Goal: Information Seeking & Learning: Learn about a topic

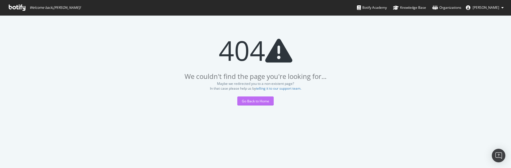
click at [263, 100] on div "Go Back to Home" at bounding box center [255, 100] width 27 height 5
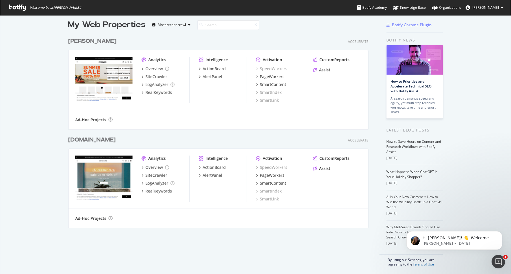
scroll to position [274, 511]
click at [154, 167] on div "Overview" at bounding box center [153, 168] width 17 height 6
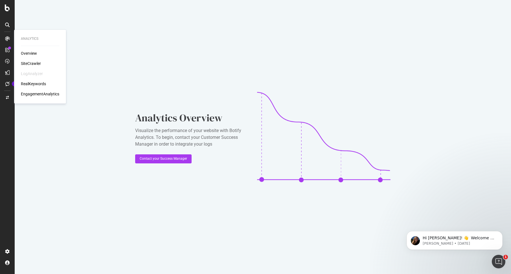
click at [25, 56] on div "Overview SiteCrawler LogAnalyzer RealKeywords EngagementAnalytics" at bounding box center [40, 73] width 38 height 46
click at [27, 63] on div "SiteCrawler" at bounding box center [31, 64] width 20 height 6
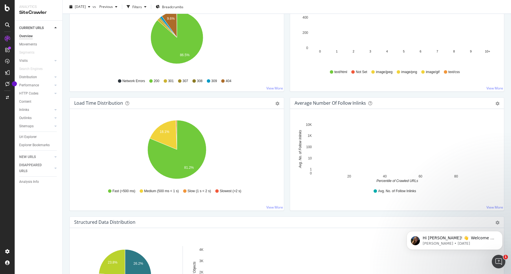
scroll to position [343, 0]
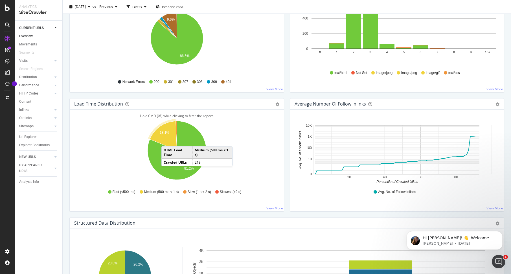
click at [167, 140] on icon "A chart." at bounding box center [163, 135] width 27 height 29
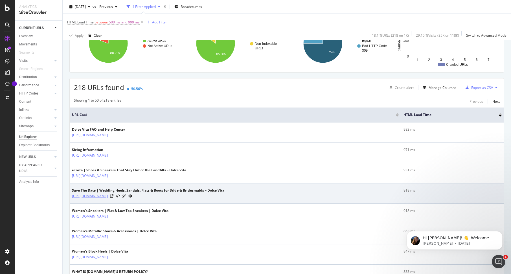
scroll to position [62, 0]
click at [113, 167] on icon at bounding box center [111, 196] width 3 height 3
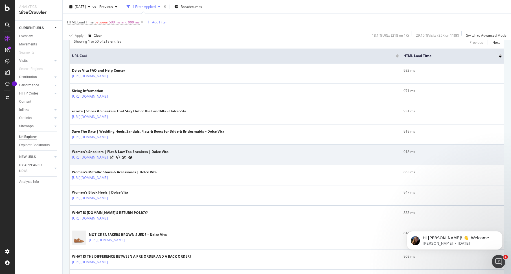
scroll to position [0, 0]
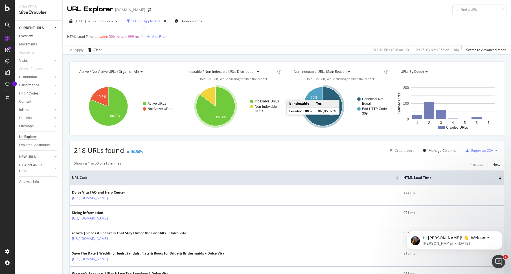
click at [30, 36] on div "Overview" at bounding box center [26, 36] width 14 height 6
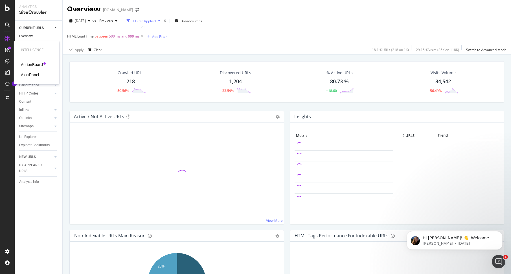
click at [27, 65] on div "ActionBoard" at bounding box center [32, 65] width 22 height 6
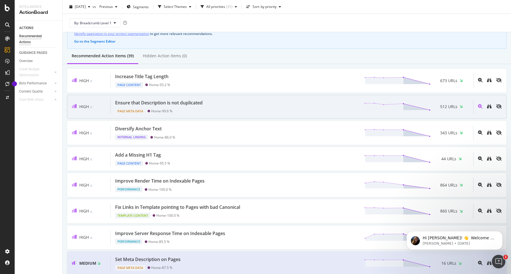
scroll to position [33, 0]
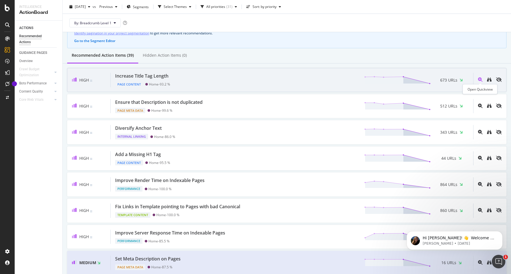
click at [479, 79] on icon "magnifying-glass-plus" at bounding box center [480, 79] width 5 height 5
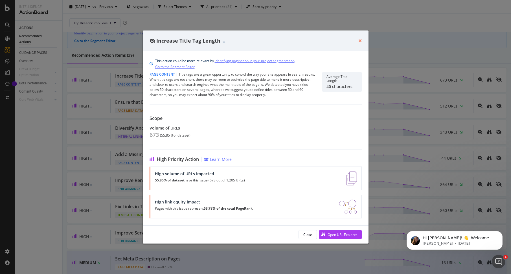
click at [360, 41] on icon "times" at bounding box center [359, 40] width 3 height 5
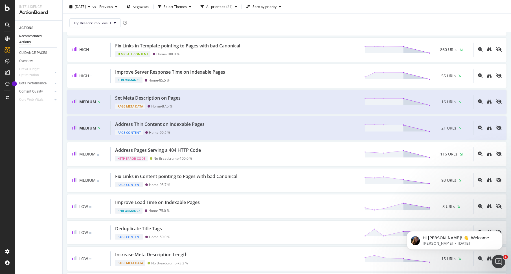
scroll to position [42, 0]
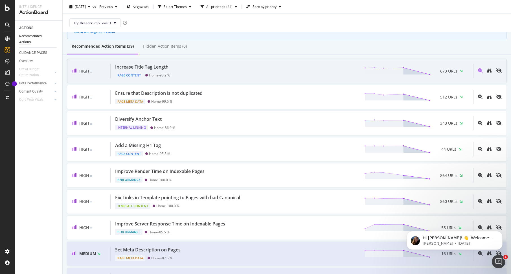
click at [191, 71] on div "Increase Title Tag Length Page Content Home - 93.2 % 673 URLs" at bounding box center [292, 71] width 363 height 14
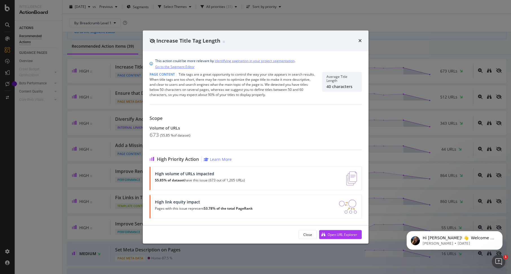
click at [230, 167] on div "High volume of URLs impacted" at bounding box center [200, 173] width 90 height 5
click at [356, 167] on div "Open URL Explorer" at bounding box center [343, 234] width 30 height 5
